Goal: Task Accomplishment & Management: Manage account settings

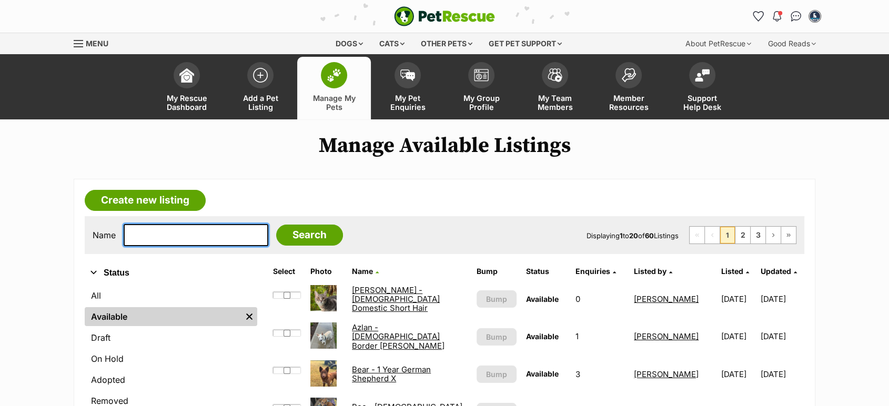
click at [169, 237] on input "text" at bounding box center [196, 235] width 145 height 22
type input "jethro"
click at [276, 225] on input "Search" at bounding box center [309, 235] width 67 height 21
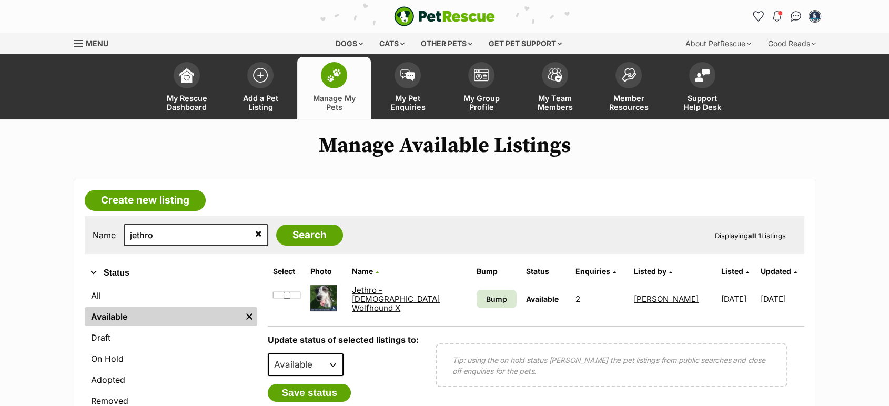
click at [386, 294] on link "Jethro - [DEMOGRAPHIC_DATA] Wolfhound X" at bounding box center [396, 299] width 88 height 28
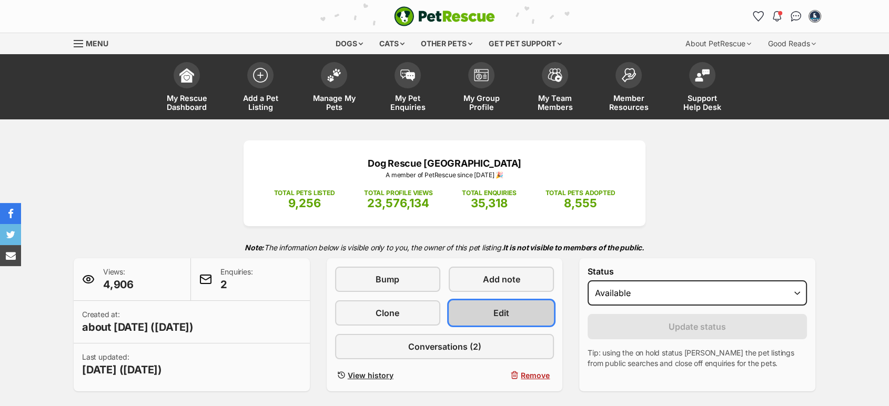
click at [530, 316] on link "Edit" at bounding box center [501, 312] width 105 height 25
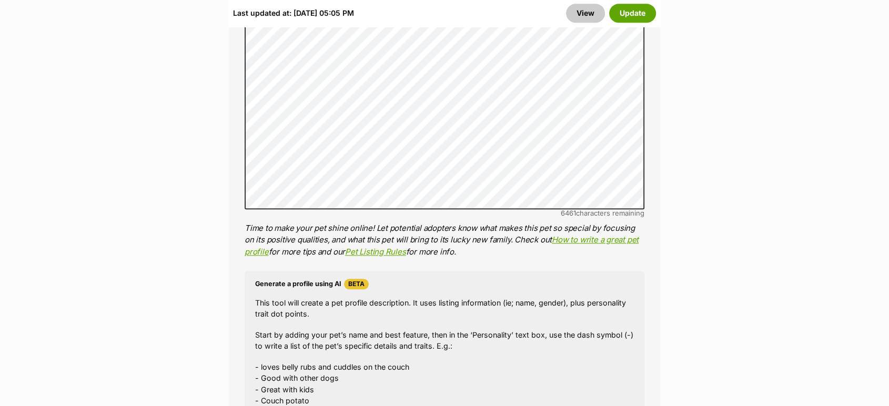
scroll to position [993, 0]
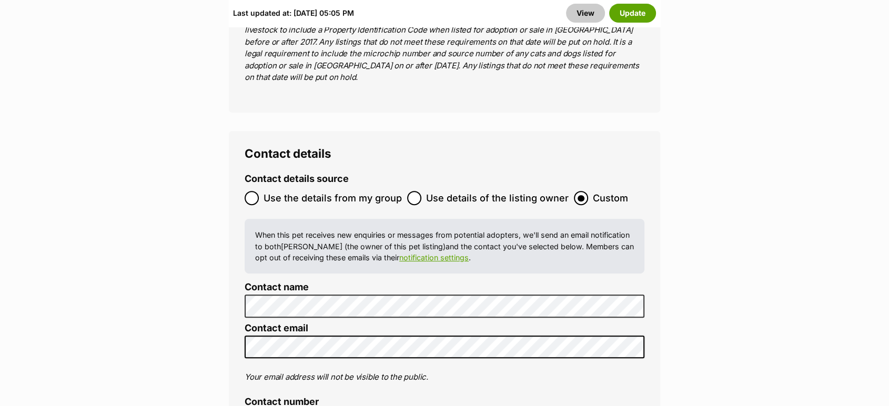
scroll to position [4384, 0]
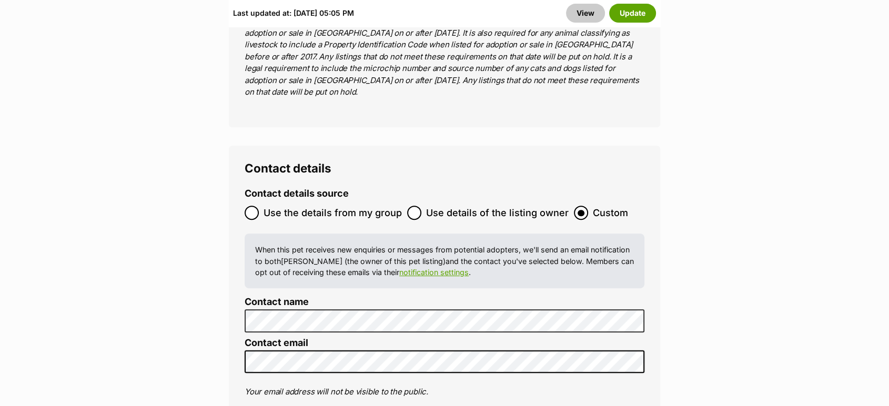
click at [634, 18] on button "Update" at bounding box center [632, 13] width 47 height 19
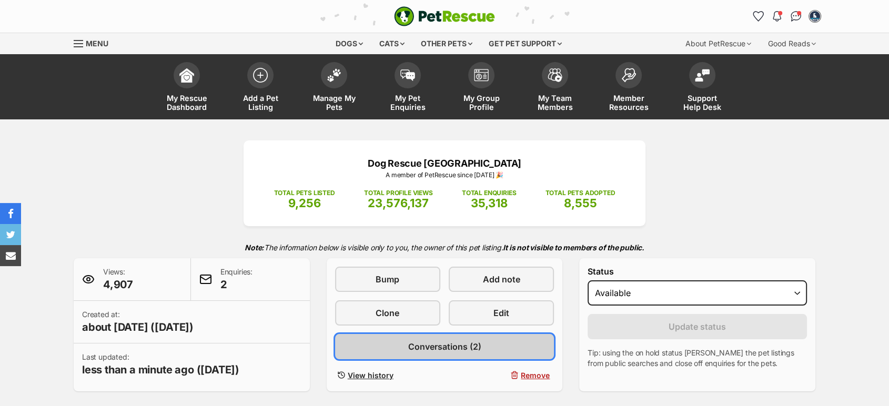
click at [439, 352] on span "Conversations (2)" at bounding box center [444, 346] width 73 height 13
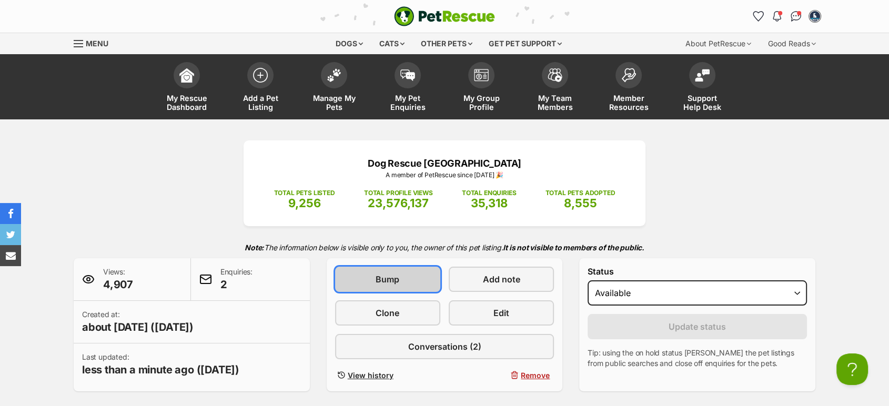
click at [380, 287] on link "Bump" at bounding box center [387, 279] width 105 height 25
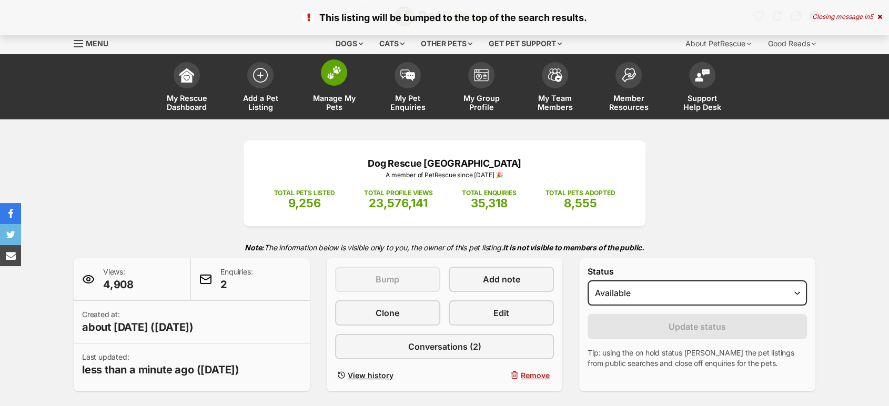
click at [321, 92] on link "Manage My Pets" at bounding box center [334, 88] width 74 height 63
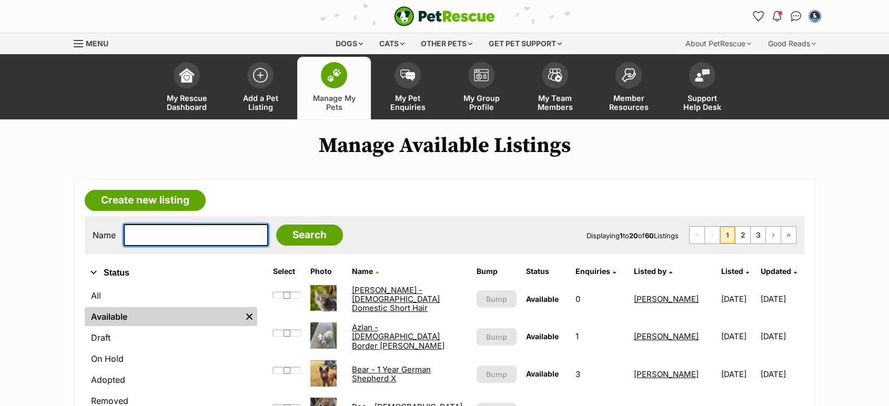
click at [189, 244] on input "text" at bounding box center [196, 235] width 145 height 22
type input "sooty"
click at [276, 225] on input "Search" at bounding box center [309, 235] width 67 height 21
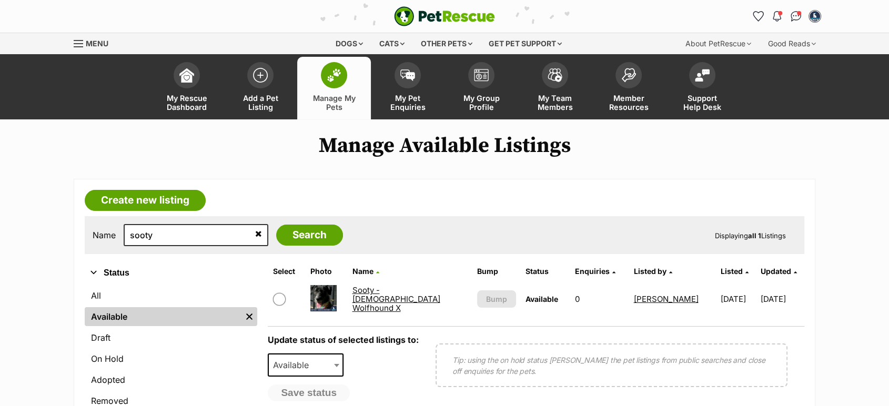
click at [348, 92] on link "Manage My Pets" at bounding box center [334, 88] width 74 height 63
